Goal: Information Seeking & Learning: Learn about a topic

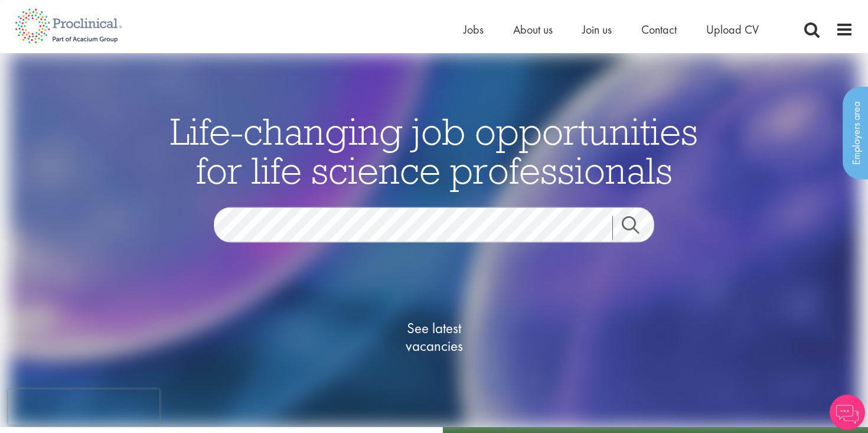
click at [645, 219] on link "Search" at bounding box center [637, 228] width 51 height 24
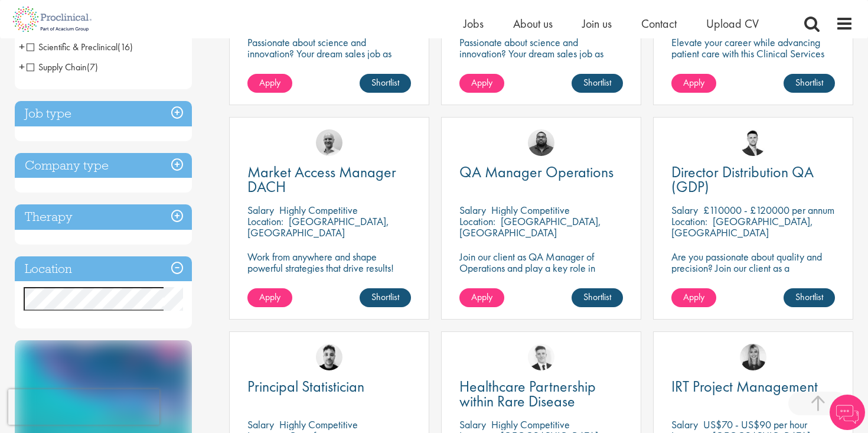
scroll to position [363, 0]
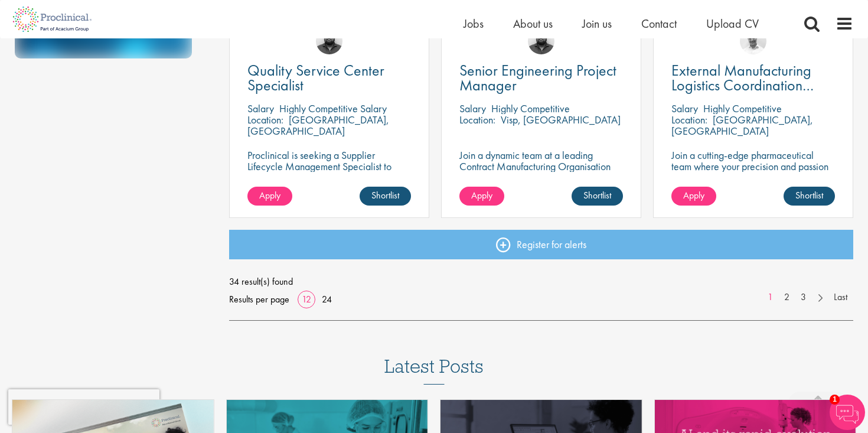
scroll to position [893, 0]
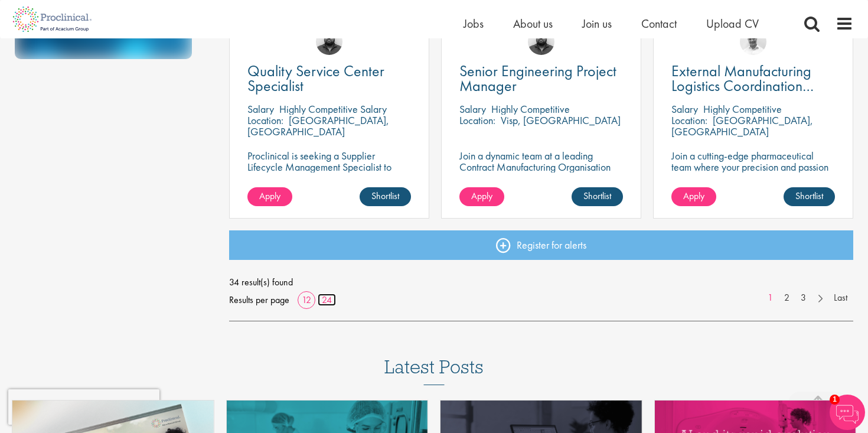
click at [327, 301] on link "24" at bounding box center [327, 299] width 18 height 12
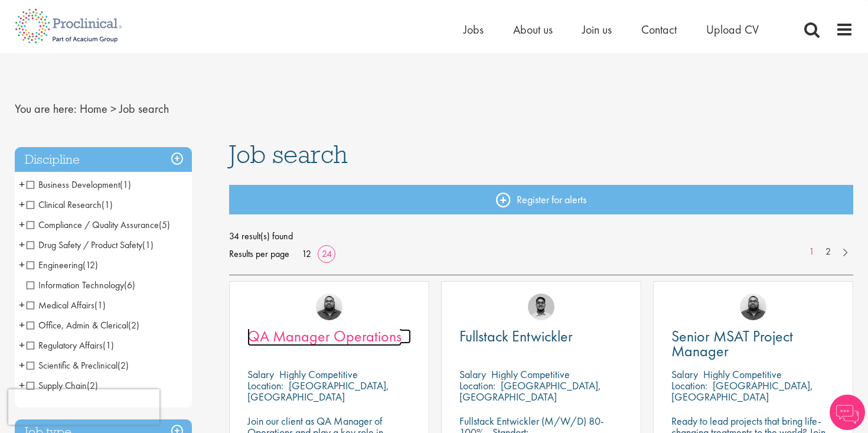
click at [331, 341] on span "QA Manager Operations" at bounding box center [324, 336] width 154 height 20
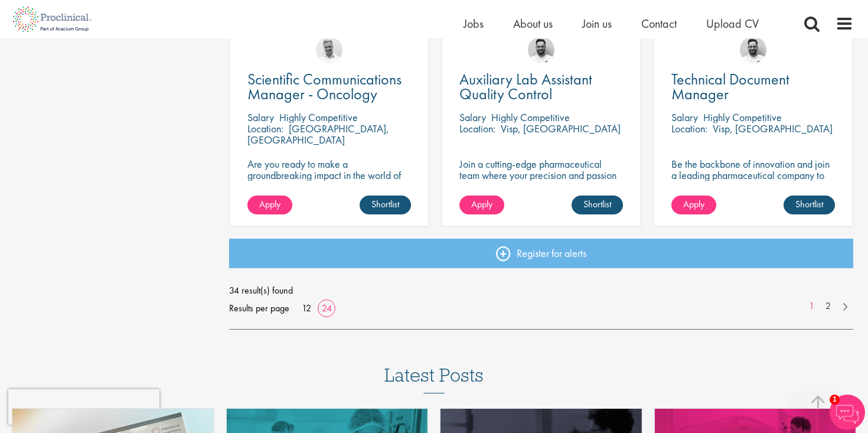
scroll to position [1745, 0]
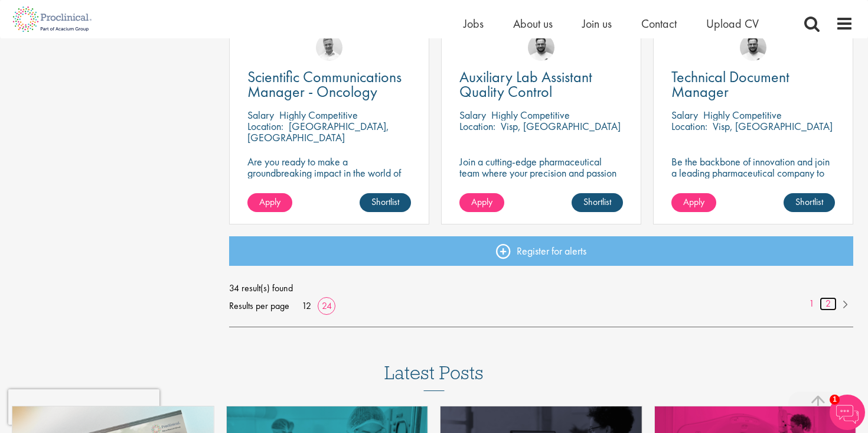
click at [831, 301] on link "2" at bounding box center [828, 304] width 17 height 14
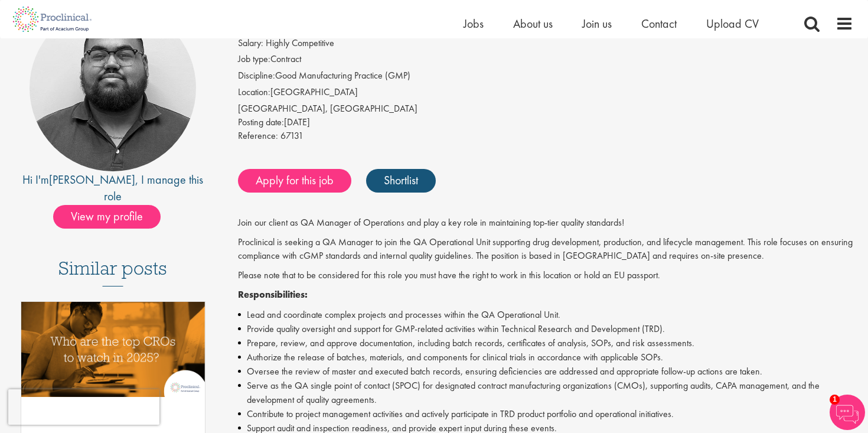
scroll to position [188, 0]
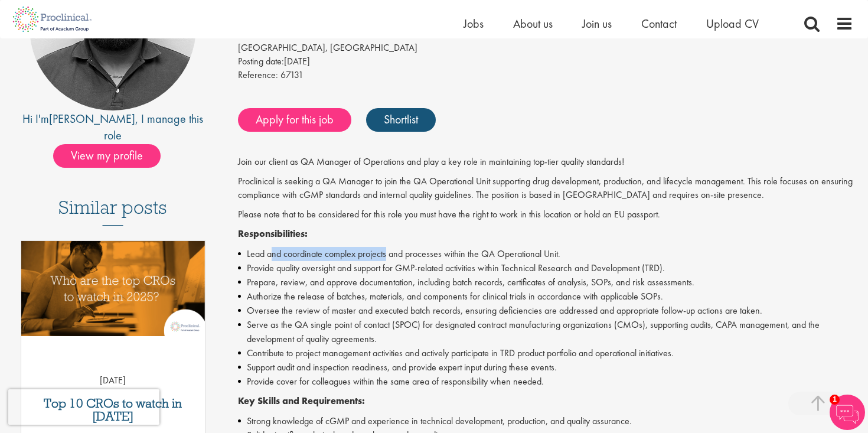
drag, startPoint x: 272, startPoint y: 253, endPoint x: 386, endPoint y: 253, distance: 113.4
click at [386, 253] on li "Lead and coordinate complex projects and processes within the QA Operational Un…" at bounding box center [546, 254] width 616 height 14
click at [389, 240] on p "Responsibilities:" at bounding box center [546, 234] width 616 height 14
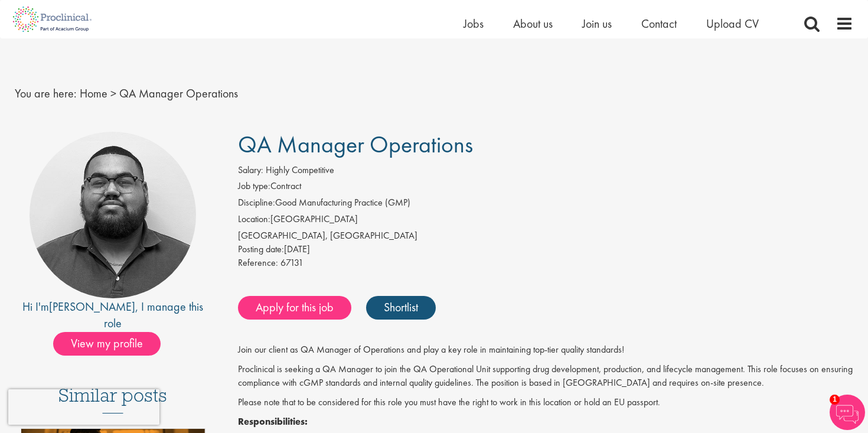
scroll to position [0, 0]
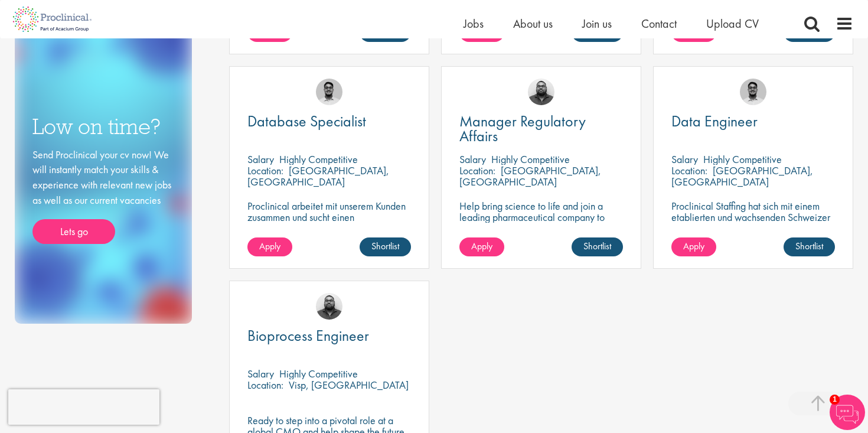
scroll to position [631, 0]
